Goal: Information Seeking & Learning: Learn about a topic

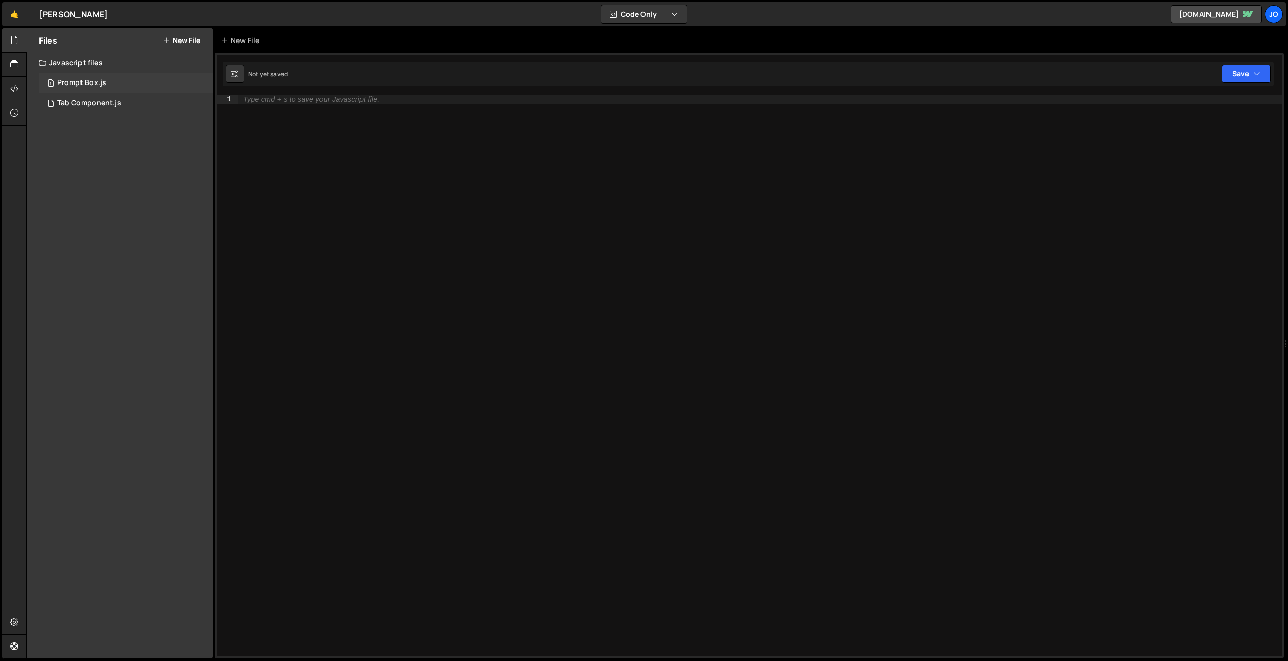
click at [109, 77] on div "1 Prompt Box.js 0" at bounding box center [126, 83] width 174 height 20
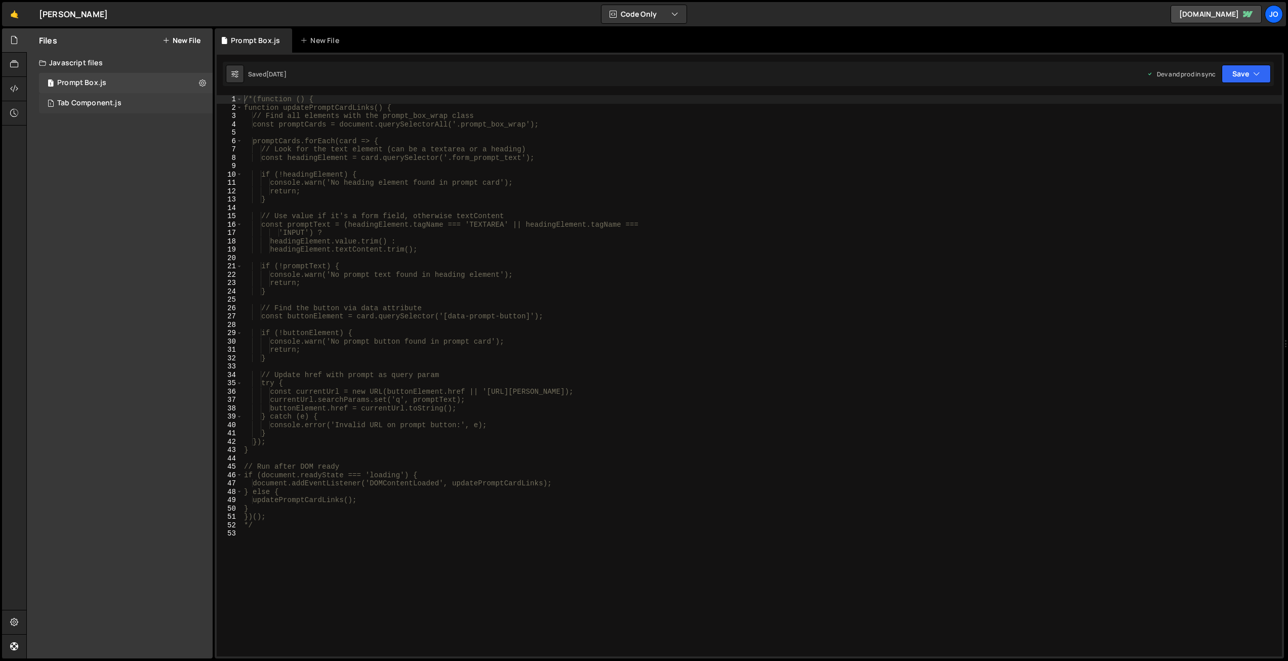
click at [127, 96] on div "1 Tab Component.js 0" at bounding box center [126, 103] width 174 height 20
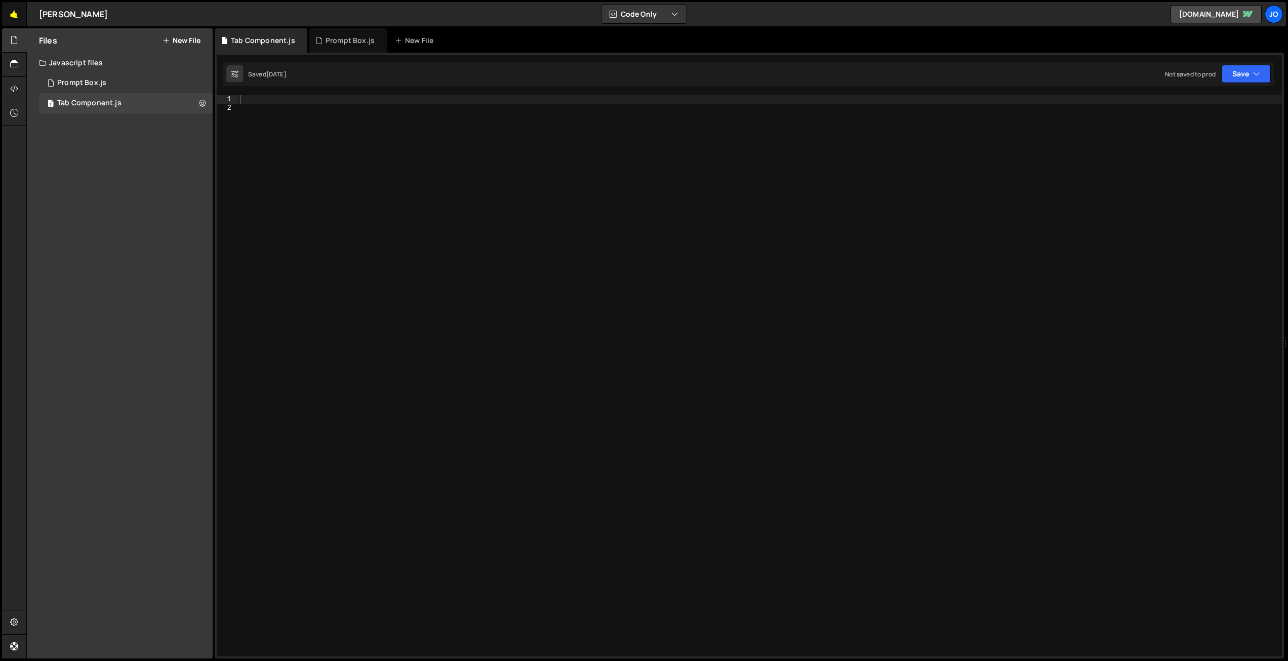
click at [12, 16] on link "🤙" at bounding box center [14, 14] width 25 height 24
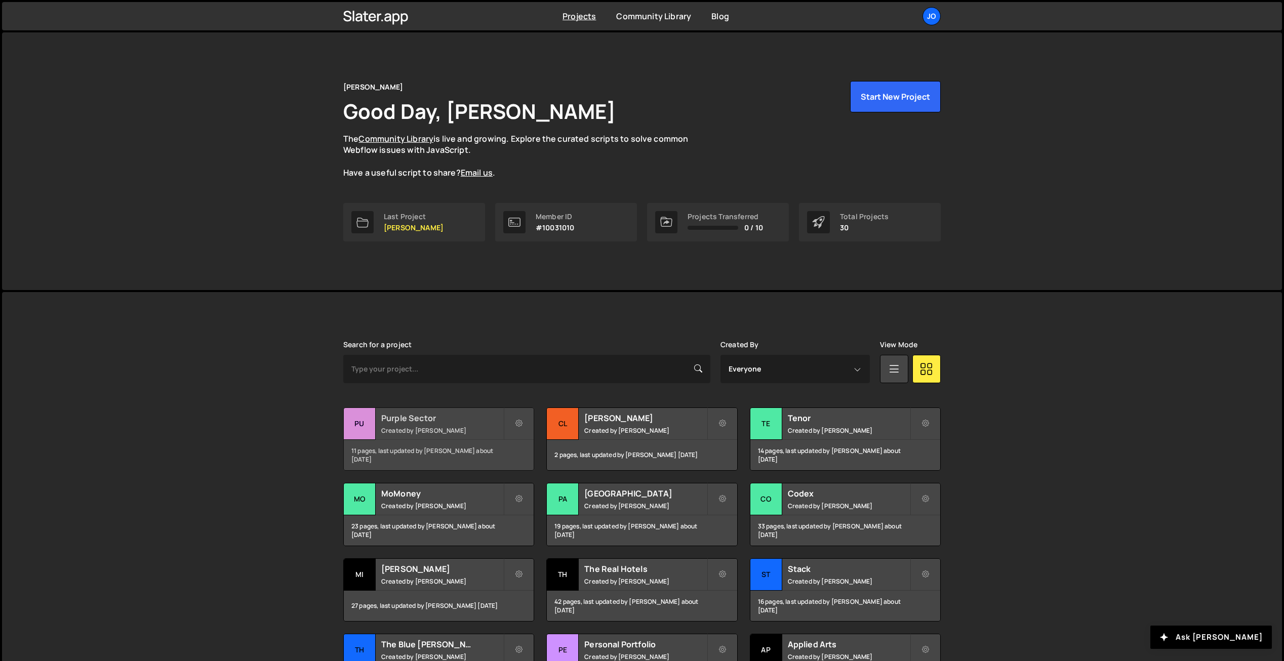
click at [462, 422] on h2 "Purple Sector" at bounding box center [442, 418] width 122 height 11
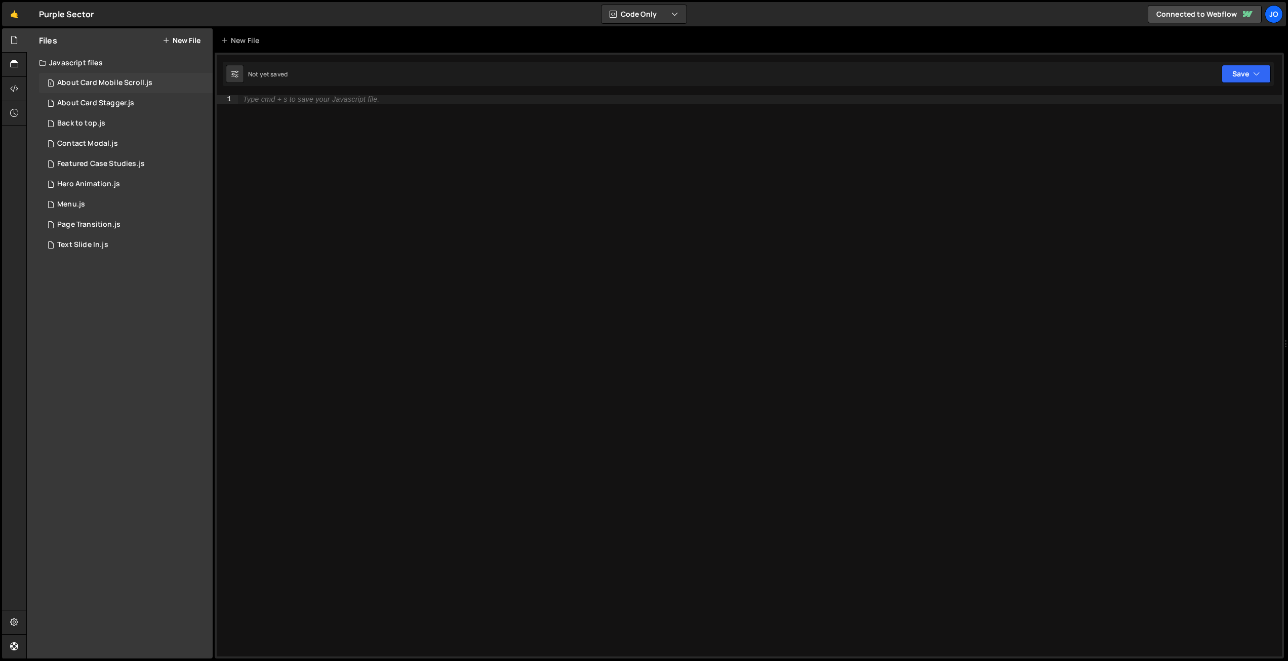
click at [101, 84] on div "About Card Mobile Scroll.js" at bounding box center [104, 82] width 95 height 9
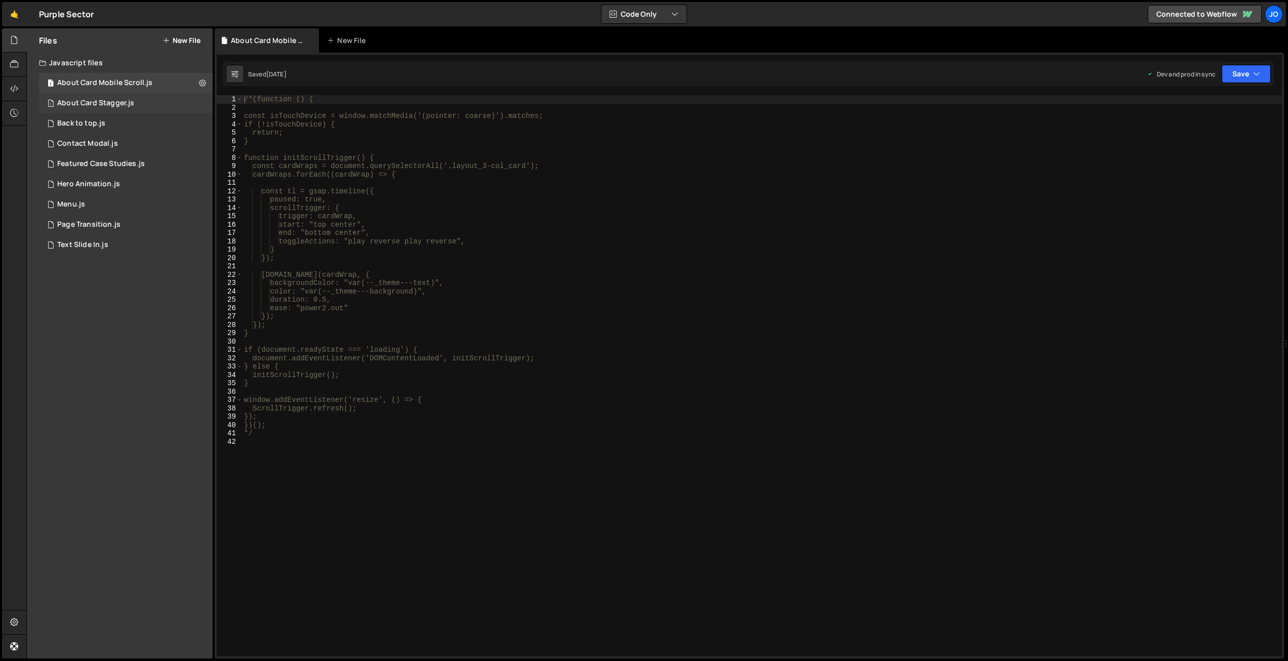
click at [104, 105] on div "About Card Stagger.js" at bounding box center [95, 103] width 77 height 9
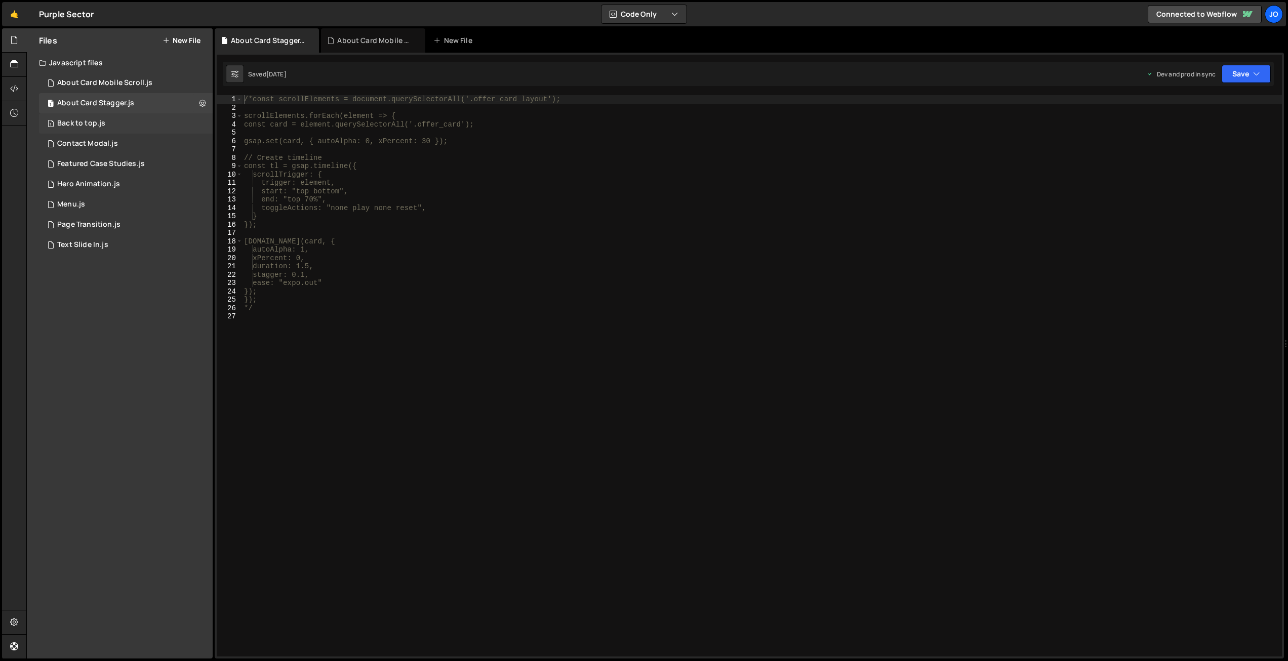
click at [96, 131] on div "1 Back to top.js 0" at bounding box center [126, 123] width 174 height 20
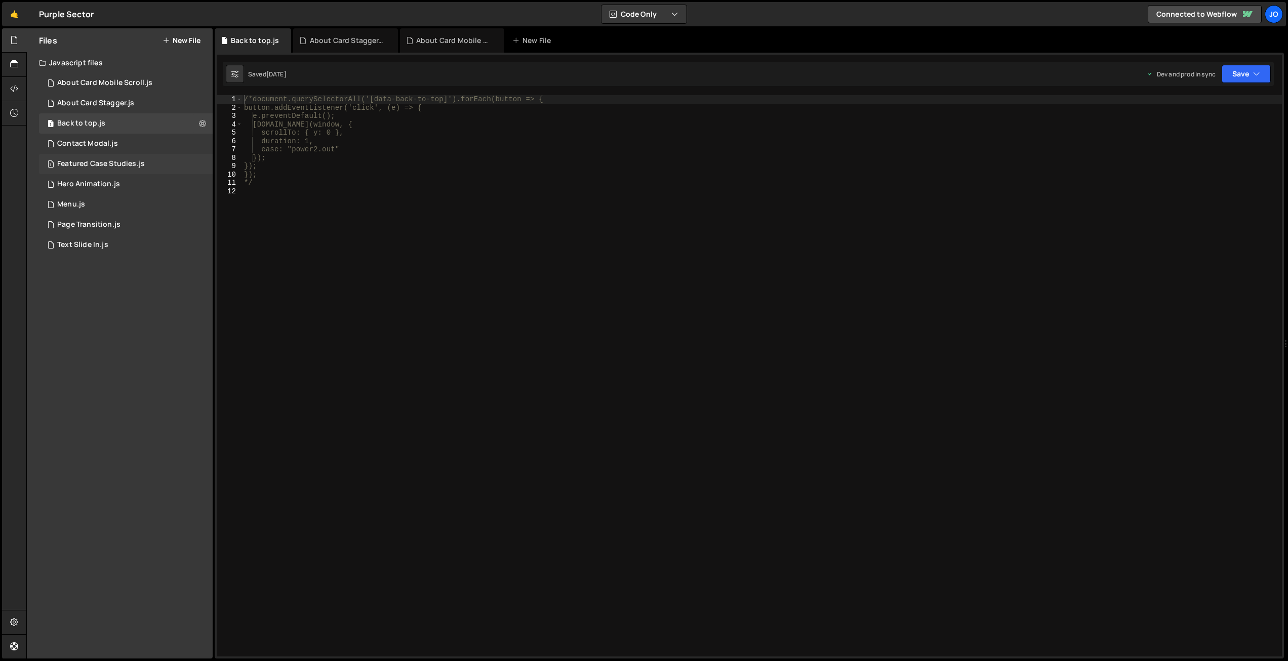
click at [89, 169] on div "1 Featured Case Studies.js 0" at bounding box center [126, 164] width 174 height 20
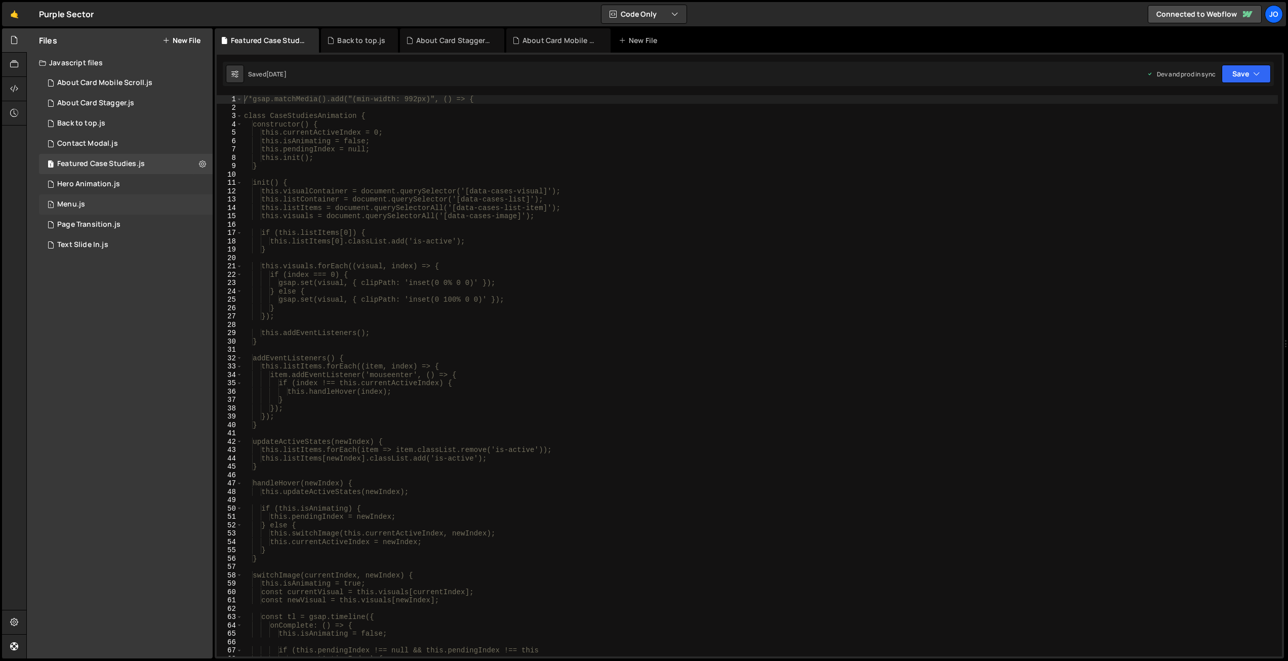
click at [84, 202] on div "Menu.js" at bounding box center [71, 204] width 28 height 9
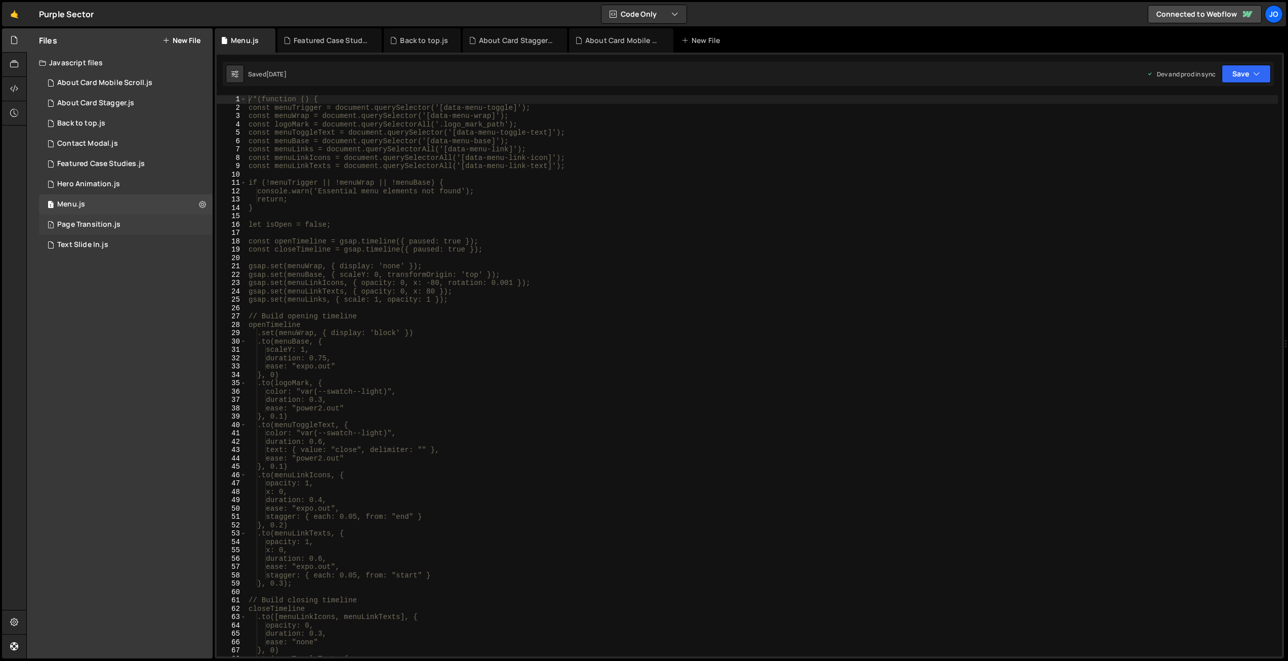
click at [83, 229] on div "1 Page Transition.js 0" at bounding box center [126, 225] width 174 height 20
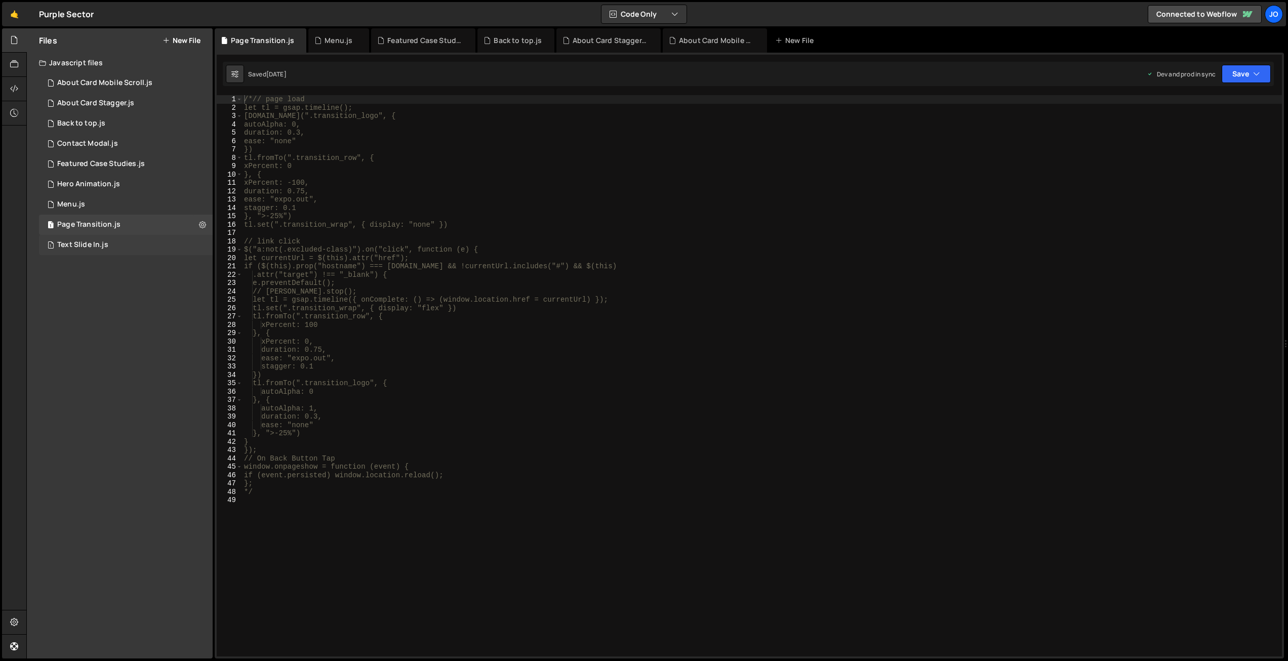
click at [79, 252] on div "1 Text Slide In.js 0" at bounding box center [126, 245] width 174 height 20
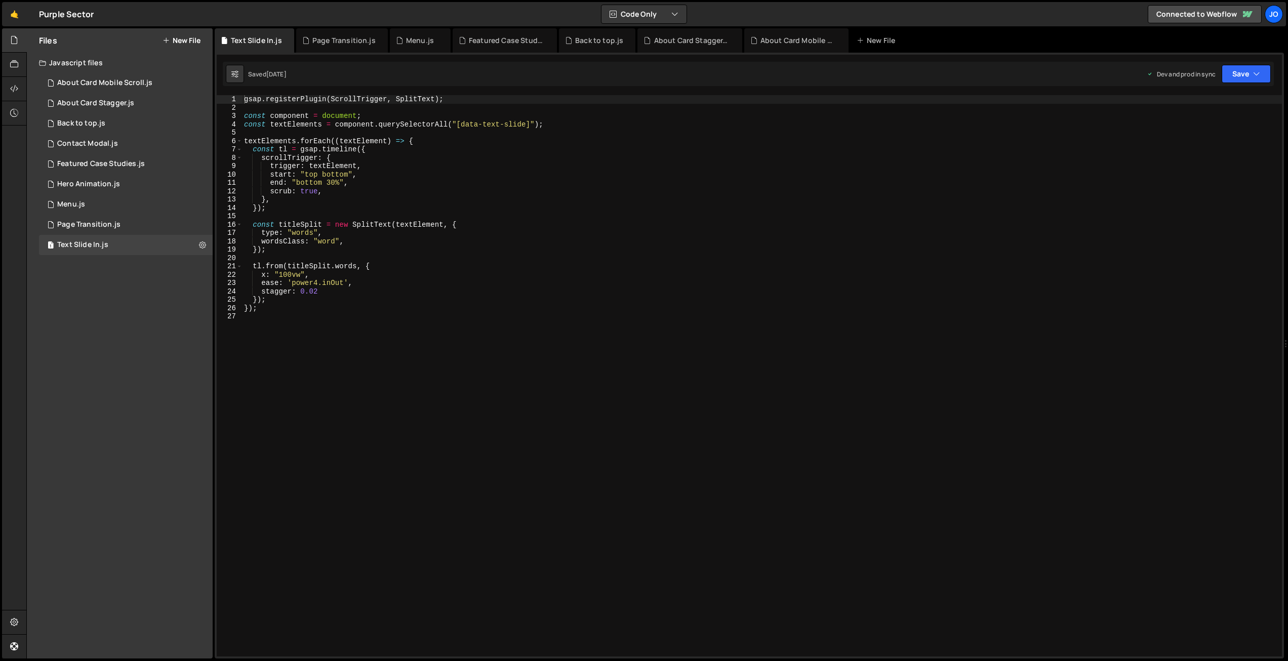
scroll to position [2772, 0]
